Goal: Transaction & Acquisition: Purchase product/service

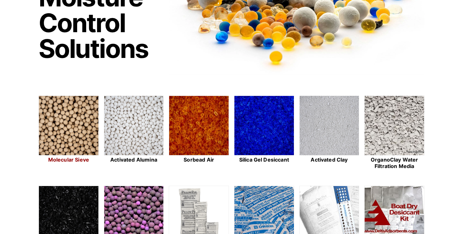
click at [81, 127] on img at bounding box center [68, 126] width 59 height 60
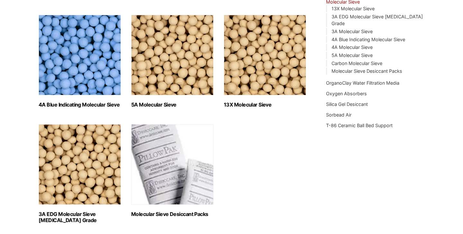
scroll to position [204, 0]
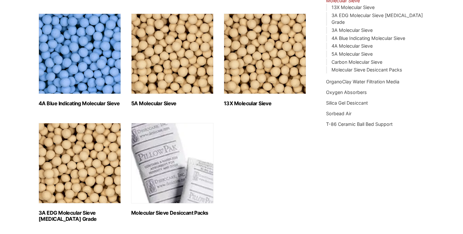
click at [180, 77] on img "Visit product category 5A Molecular Sieve" at bounding box center [172, 54] width 82 height 80
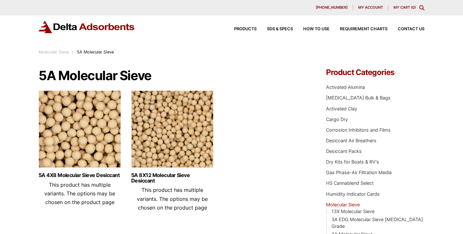
click at [186, 115] on img at bounding box center [172, 130] width 82 height 80
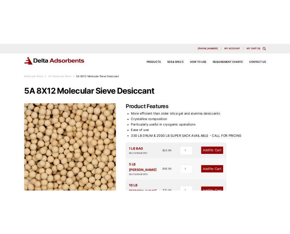
scroll to position [36, 0]
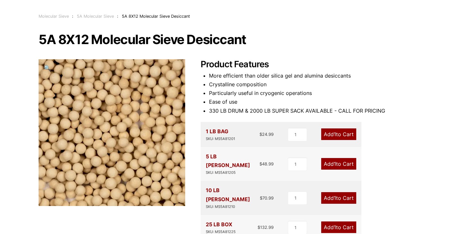
click at [401, 103] on li "Ease of use" at bounding box center [316, 101] width 215 height 9
